Goal: Task Accomplishment & Management: Manage account settings

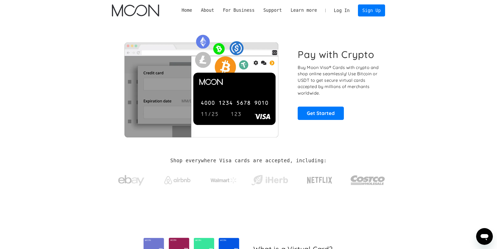
click at [342, 12] on link "Log In" at bounding box center [341, 10] width 25 height 11
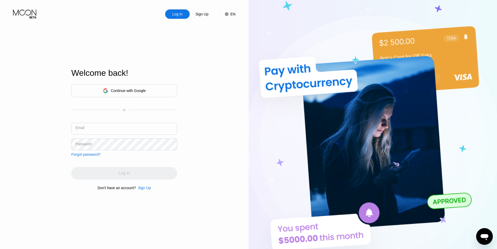
click at [131, 123] on input "text" at bounding box center [124, 129] width 106 height 12
type input "techenthusiast1207@gmail.com"
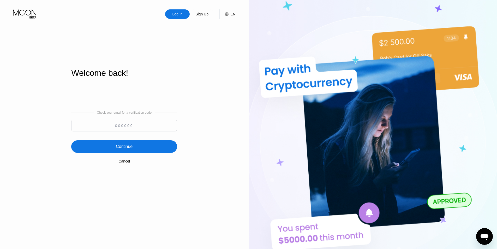
click at [124, 122] on input at bounding box center [124, 125] width 106 height 12
click at [122, 125] on input at bounding box center [124, 125] width 106 height 12
paste input "525032"
type input "525032"
click at [120, 148] on div "Continue" at bounding box center [124, 146] width 17 height 5
